Goal: Task Accomplishment & Management: Use online tool/utility

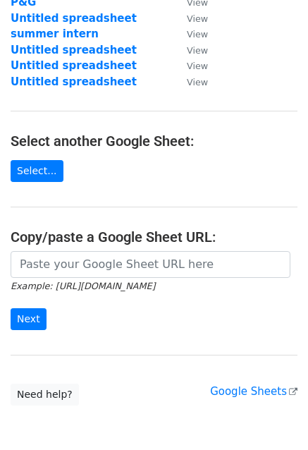
scroll to position [141, 0]
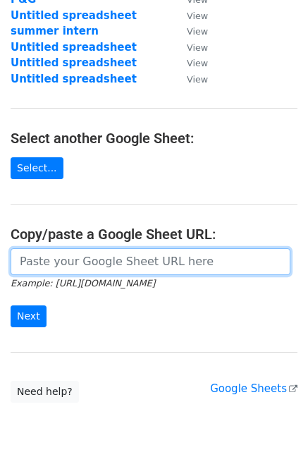
click at [121, 266] on input "url" at bounding box center [151, 261] width 280 height 27
paste input "https://docs.google.com/spreadsheets/d/1h5enw0KXTyFVG0TtEnd1IsiiWCauH-ZBxDSfhJA…"
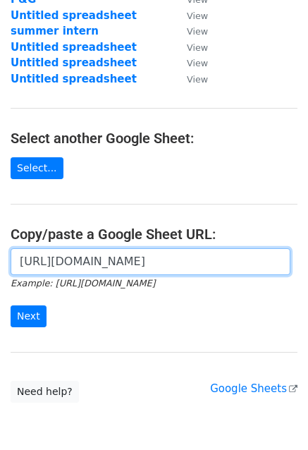
scroll to position [0, 297]
type input "https://docs.google.com/spreadsheets/d/1h5enw0KXTyFVG0TtEnd1IsiiWCauH-ZBxDSfhJA…"
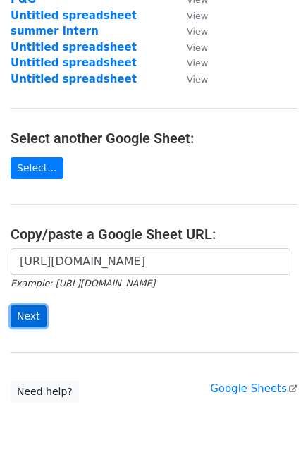
scroll to position [0, 0]
click at [28, 310] on input "Next" at bounding box center [29, 316] width 36 height 22
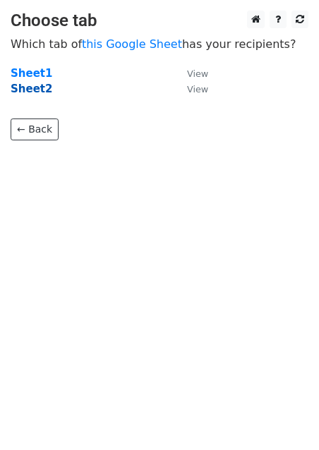
click at [33, 90] on strong "Sheet2" at bounding box center [32, 88] width 42 height 13
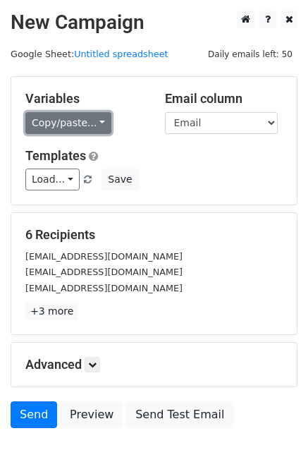
click at [54, 117] on link "Copy/paste..." at bounding box center [68, 123] width 86 height 22
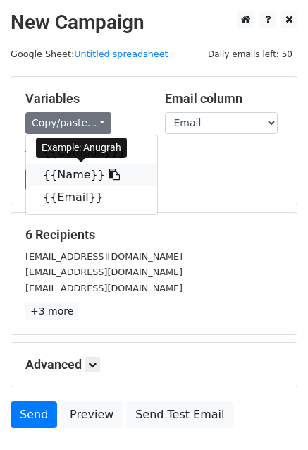
click at [109, 173] on icon at bounding box center [114, 173] width 11 height 11
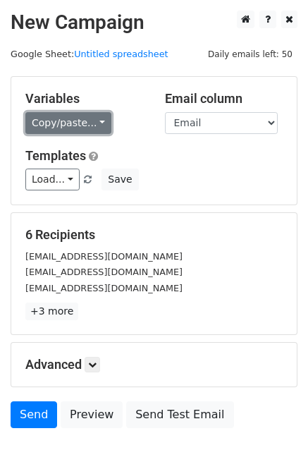
click at [84, 125] on link "Copy/paste..." at bounding box center [68, 123] width 86 height 22
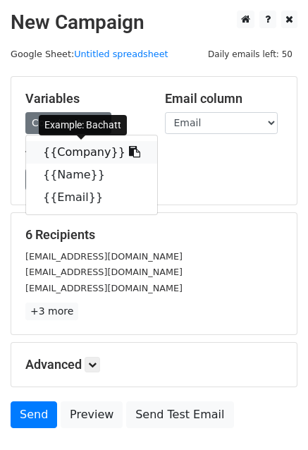
click at [129, 154] on icon at bounding box center [134, 151] width 11 height 11
